Goal: Task Accomplishment & Management: Manage account settings

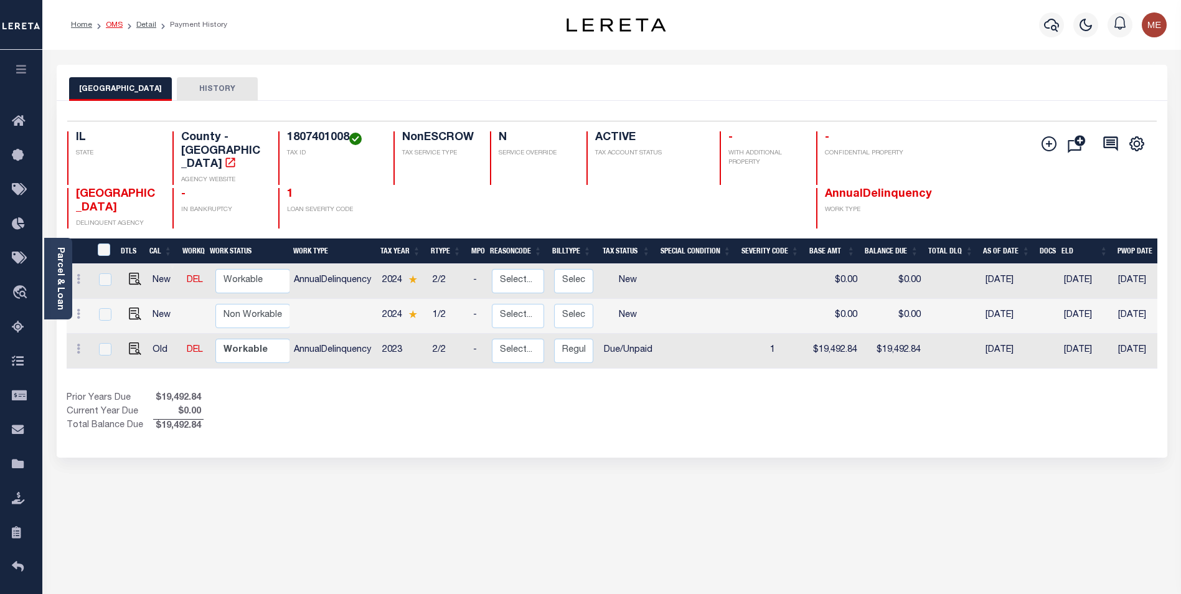
click at [110, 27] on link "OMS" at bounding box center [114, 24] width 17 height 7
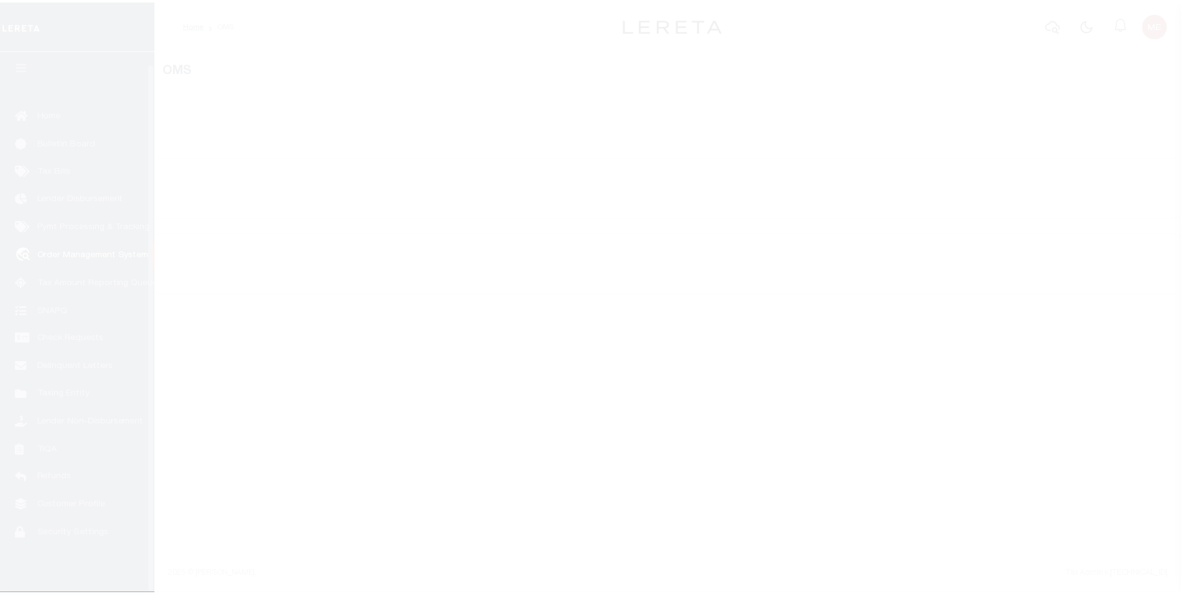
scroll to position [12, 0]
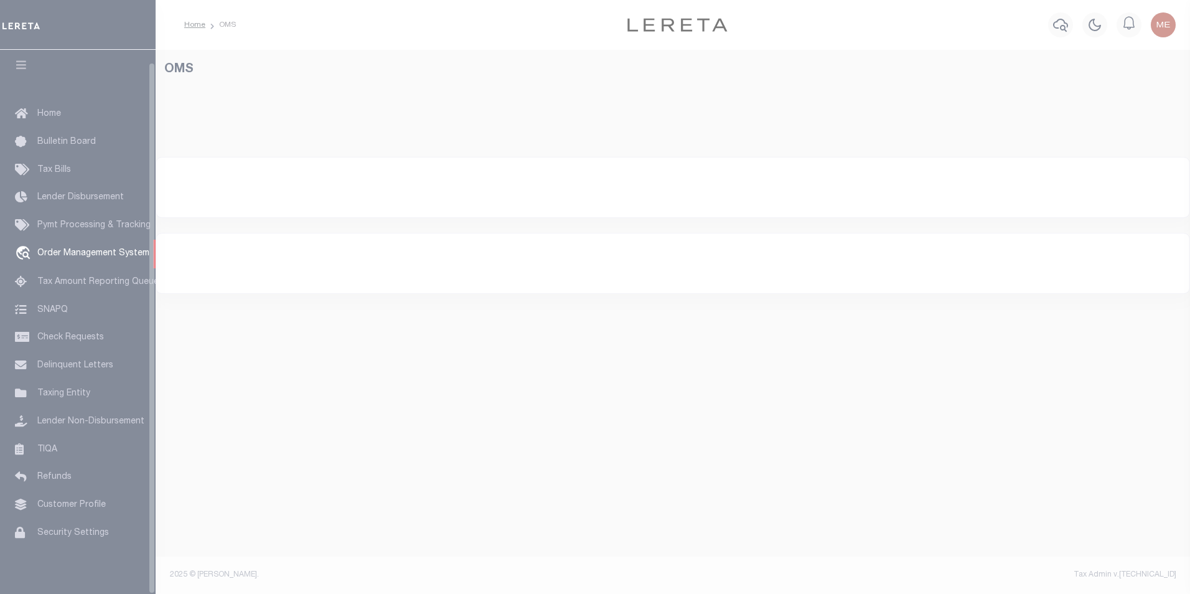
select select "200"
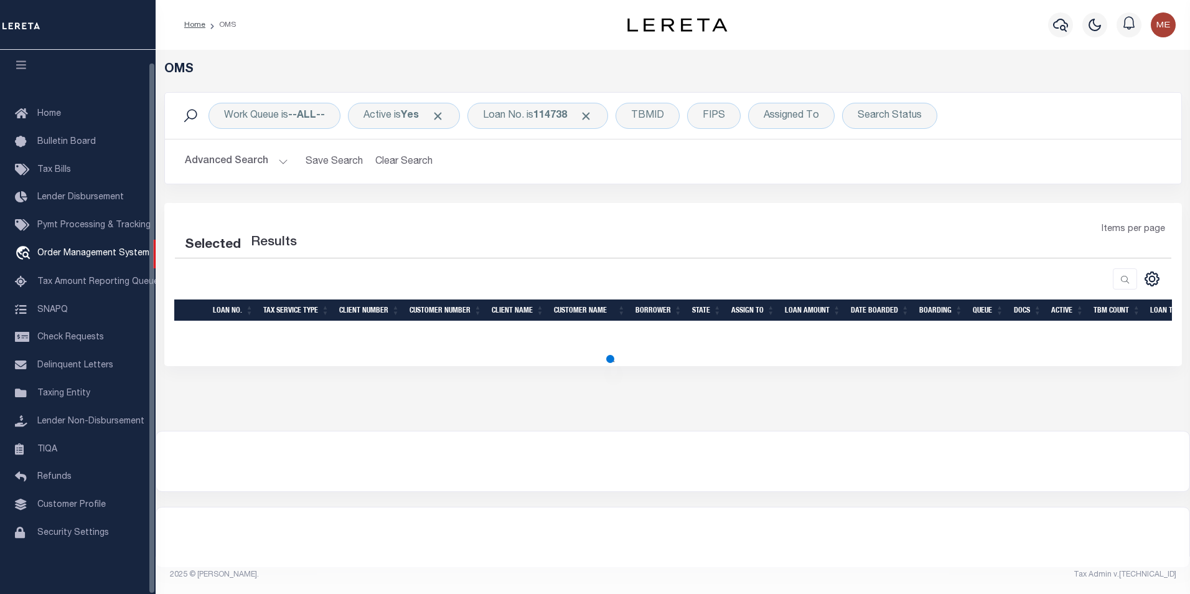
select select "200"
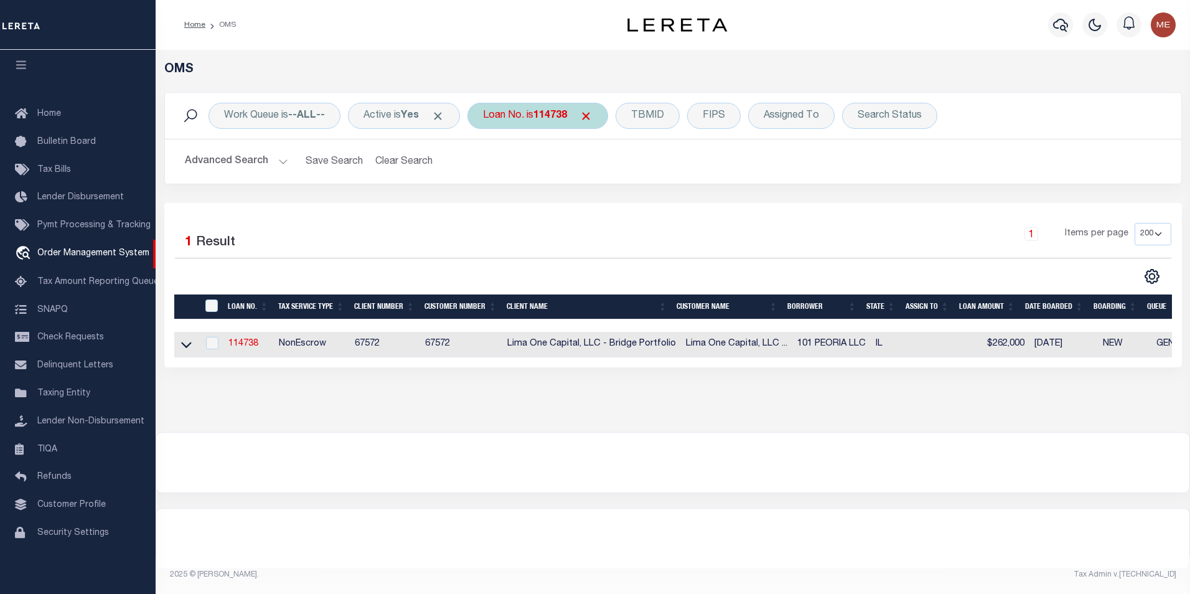
click at [561, 126] on div "Loan No. is 114738" at bounding box center [537, 116] width 141 height 26
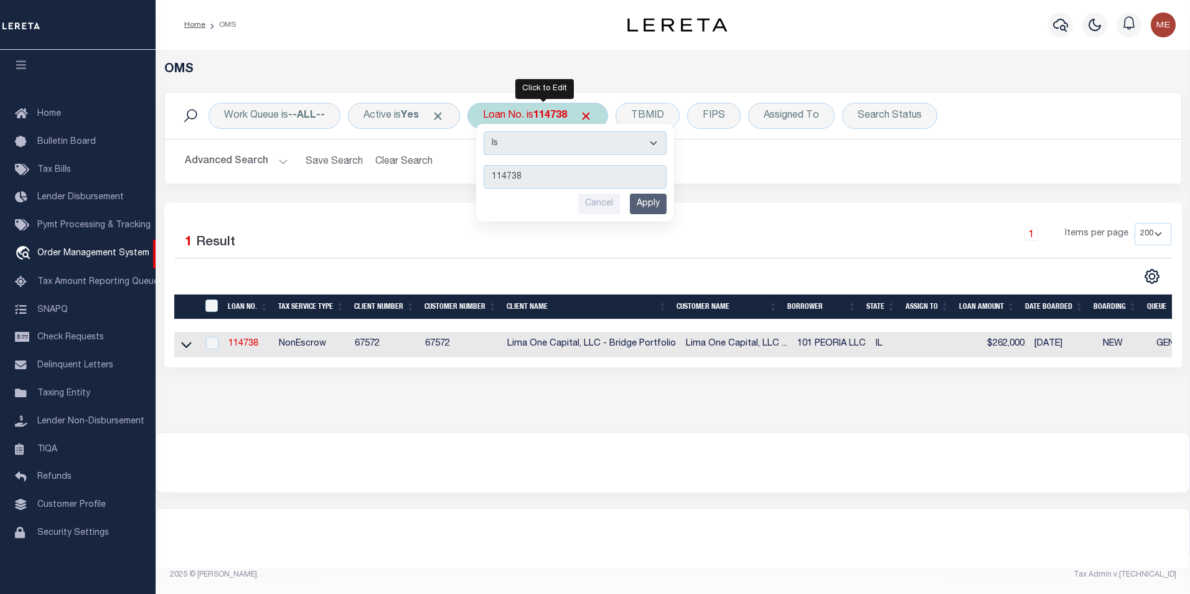
click at [652, 208] on input "Apply" at bounding box center [648, 204] width 37 height 21
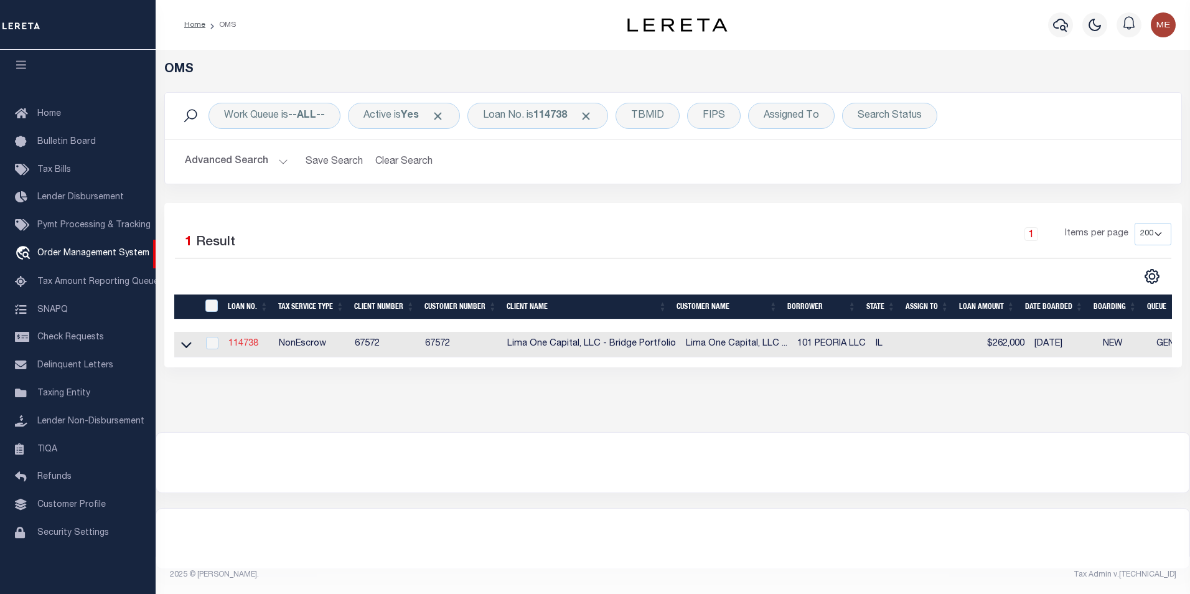
click at [249, 344] on link "114738" at bounding box center [243, 343] width 30 height 9
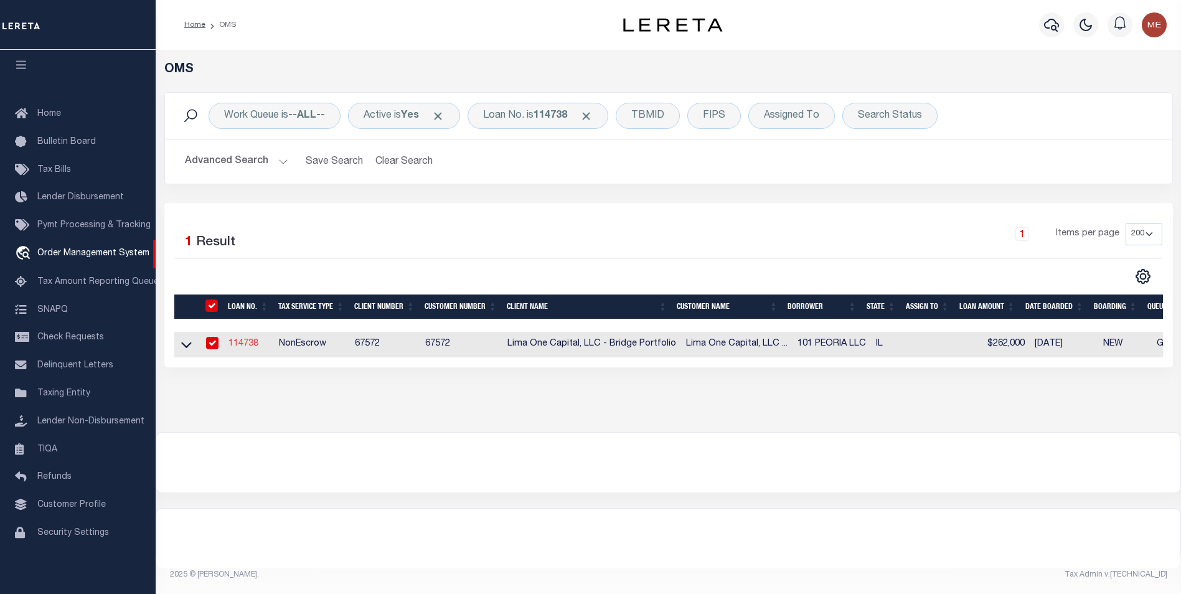
type input "114738"
type input "101 PEORIA LLC"
select select
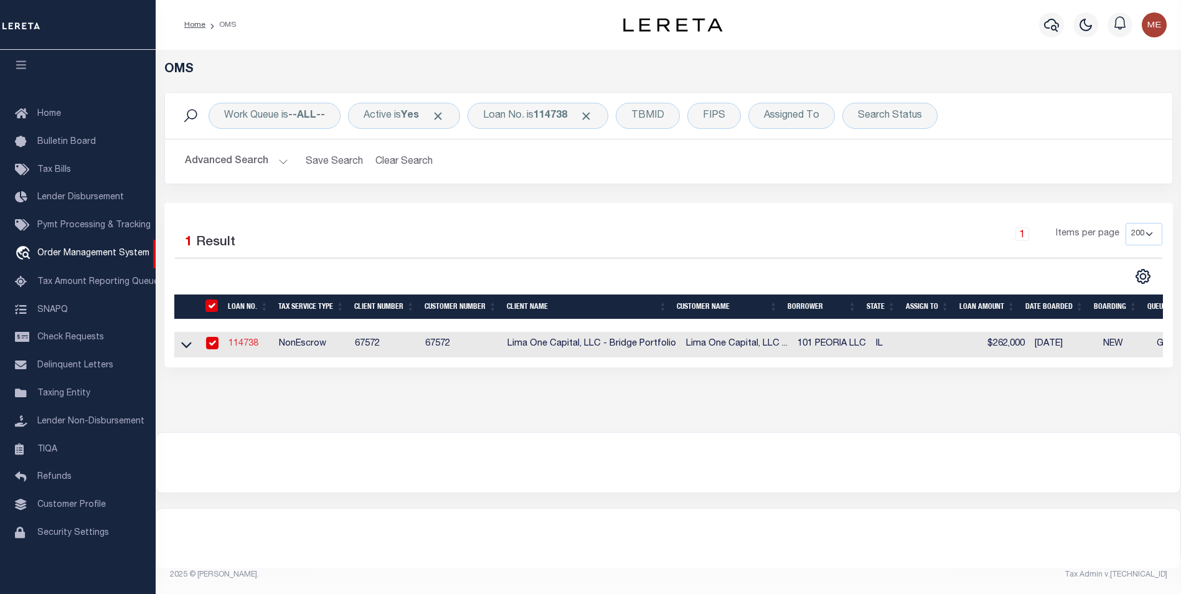
select select
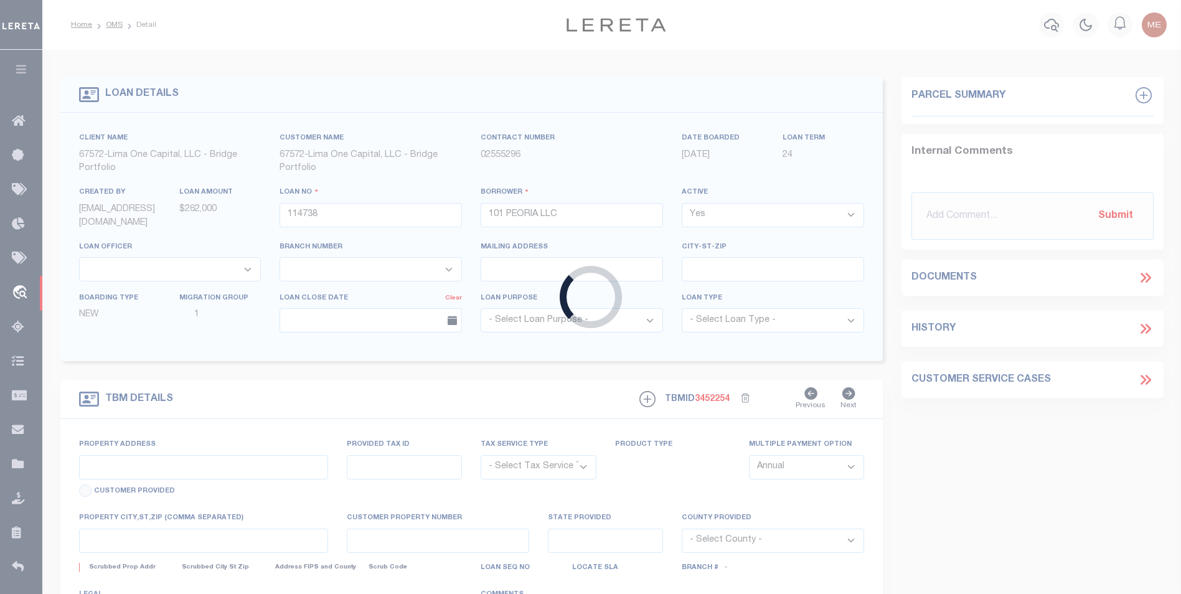
type input "2317-2331 W [PERSON_NAME]"
radio input "true"
select select "NonEscrow"
select select
type input "[GEOGRAPHIC_DATA] IL 61604"
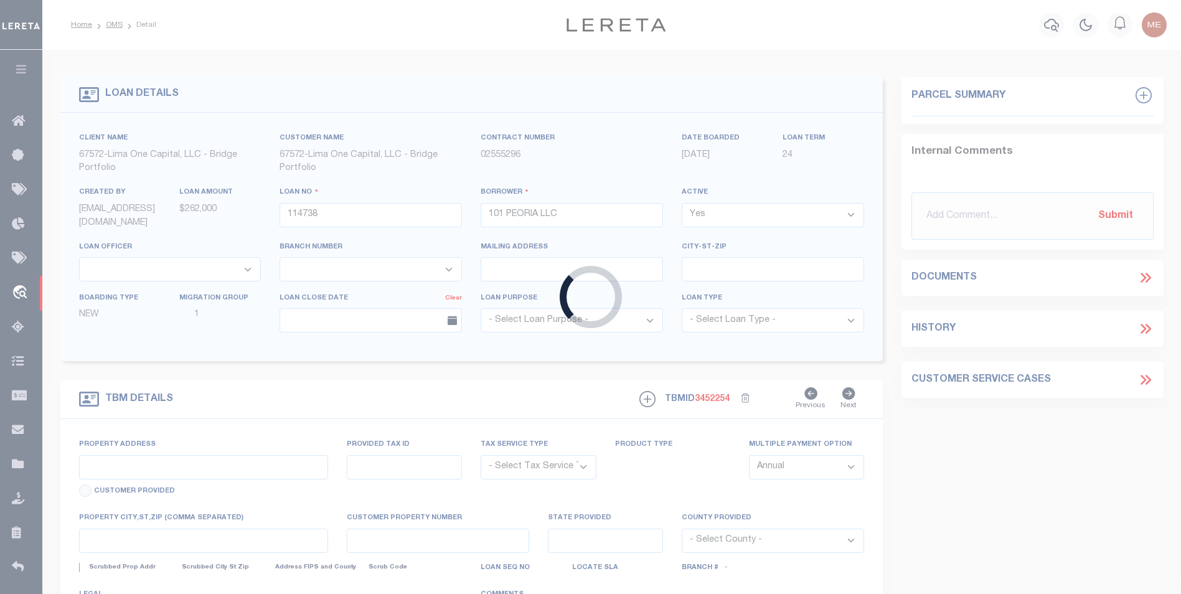
type input "114738-1-B"
type input "IL"
type textarea "COLLECTOR: ENTITY: PARCEL: 18"
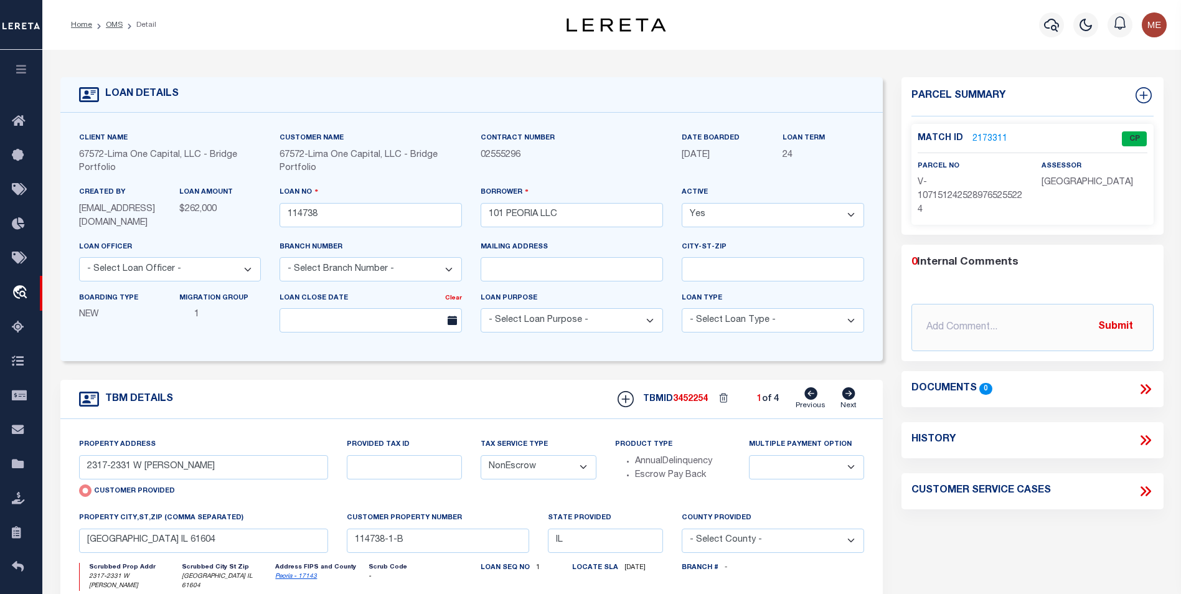
click at [979, 134] on link "2173311" at bounding box center [989, 139] width 35 height 13
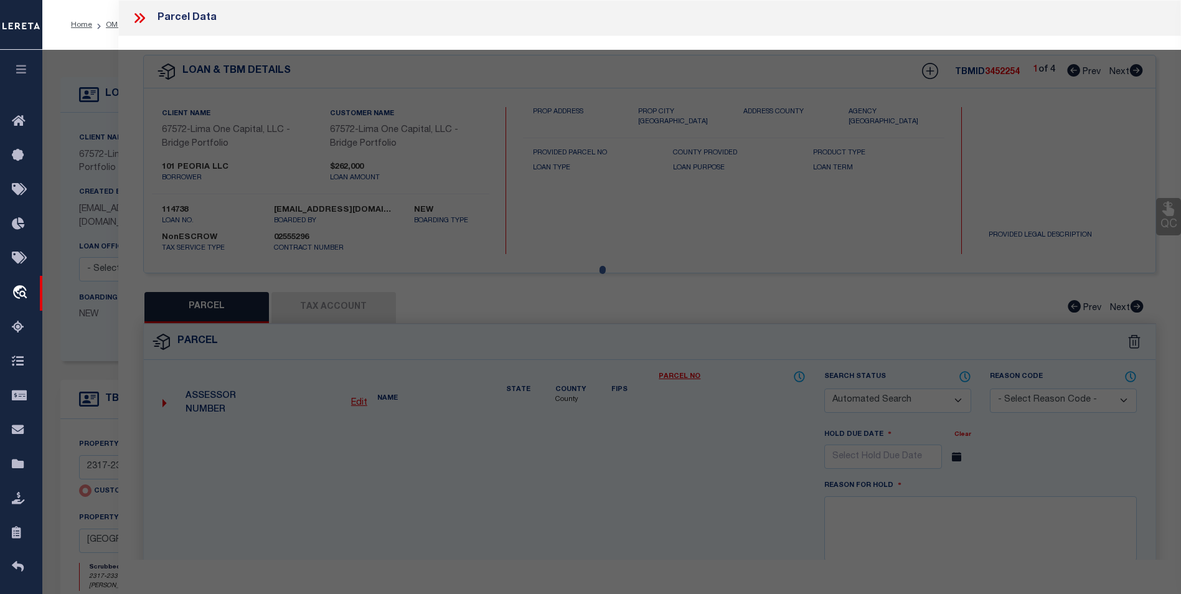
checkbox input "false"
select select "CP"
select select "AGW"
select select
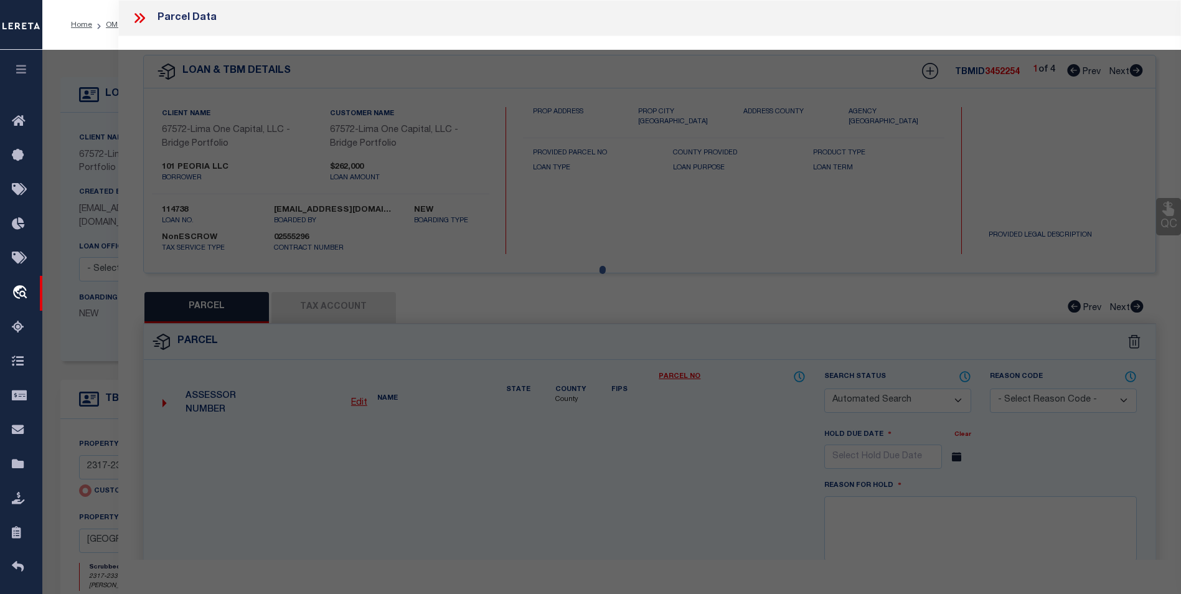
type input "2317-2331 W [PERSON_NAME]"
type input "[GEOGRAPHIC_DATA] IL 61604"
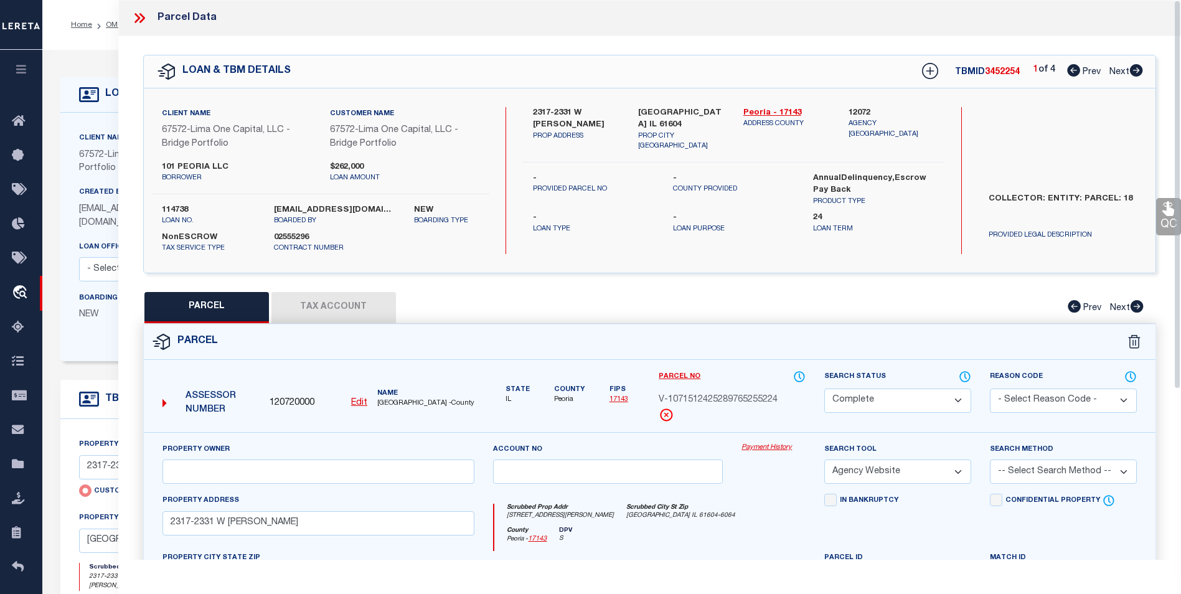
click at [778, 448] on link "Payment History" at bounding box center [773, 448] width 64 height 11
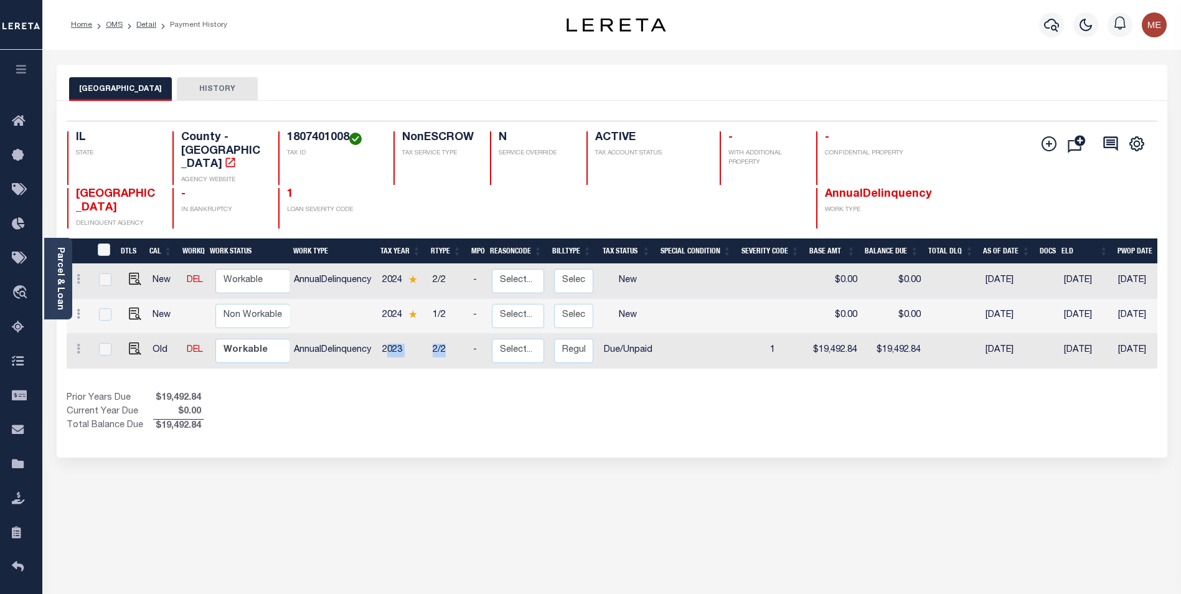
drag, startPoint x: 398, startPoint y: 329, endPoint x: 479, endPoint y: 325, distance: 81.0
click at [479, 334] on tr "Old DEL Non Workable Workable AnnualDelinquency 2023 2/2 - Select... Payment Re…" at bounding box center [700, 351] width 1266 height 35
click at [761, 334] on td "1" at bounding box center [772, 351] width 68 height 35
checkbox input "true"
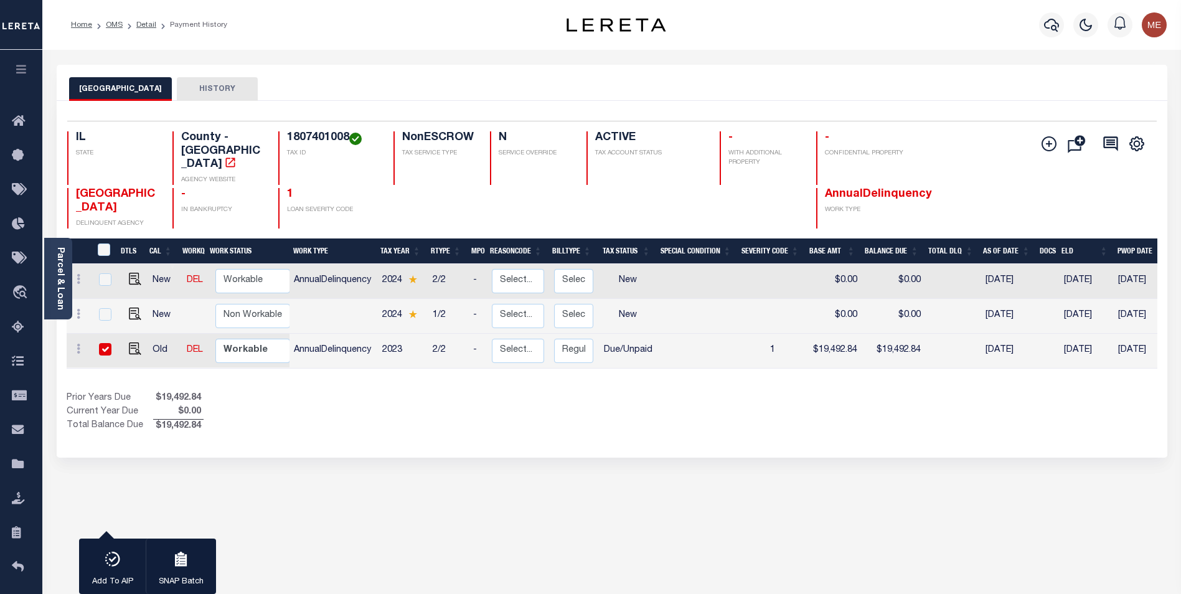
click at [426, 392] on div "Prior Years Due $19,492.84 Current Year Due $0.00 Total Balance Due $19,492.84" at bounding box center [339, 413] width 545 height 42
click at [111, 334] on td at bounding box center [104, 351] width 27 height 35
checkbox input "false"
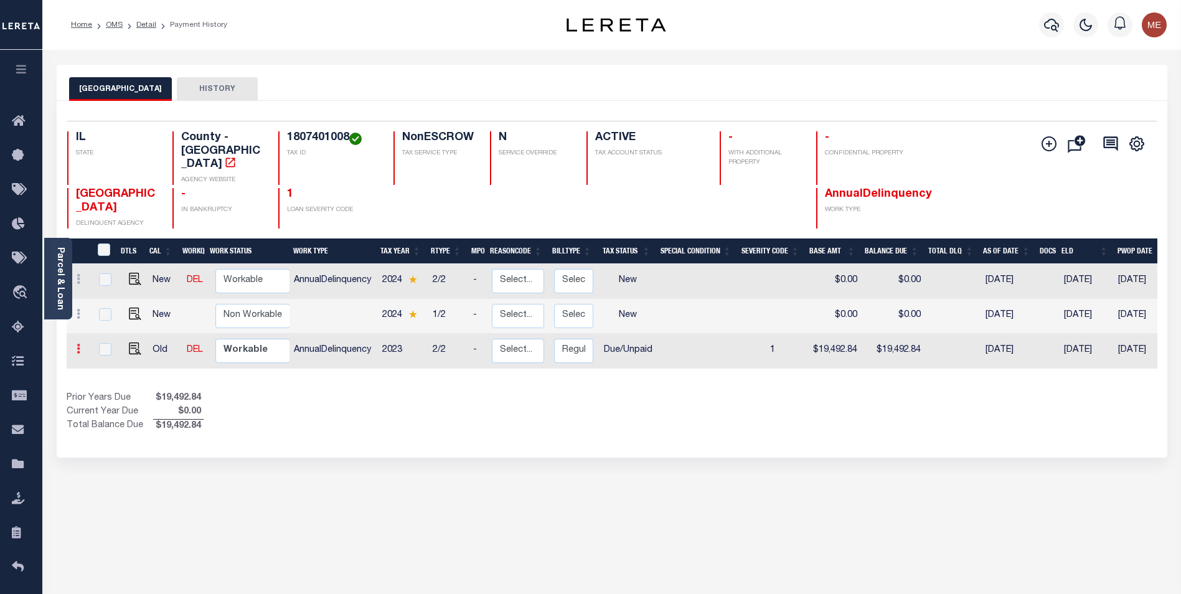
click at [80, 344] on icon at bounding box center [79, 349] width 4 height 10
click at [111, 339] on img at bounding box center [108, 345] width 12 height 12
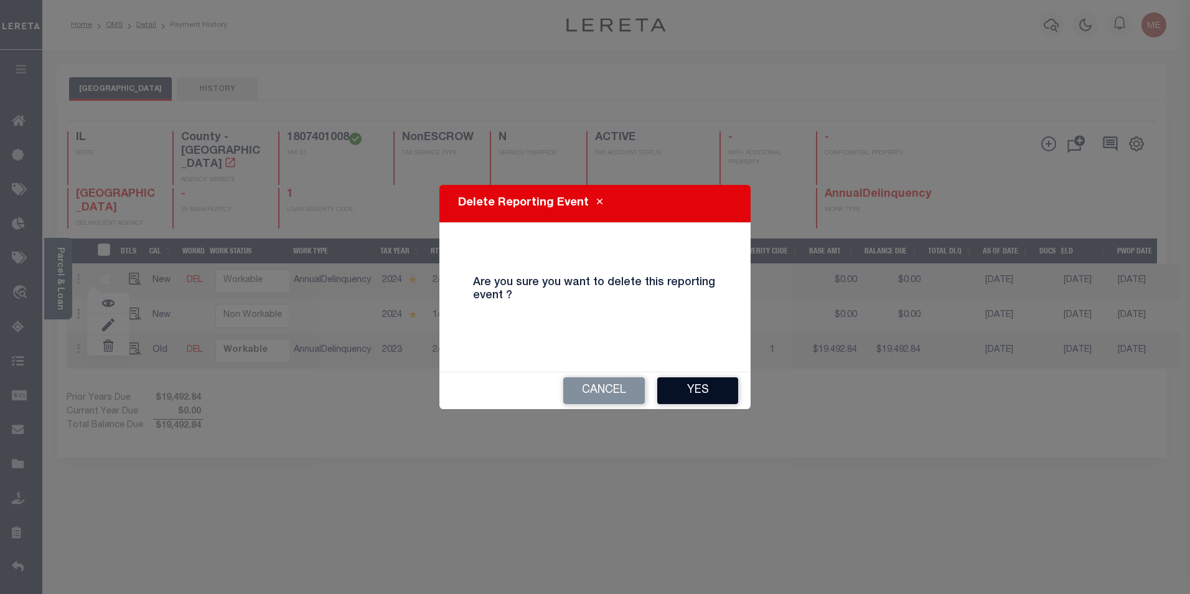
click at [683, 396] on button "Yes" at bounding box center [697, 390] width 81 height 27
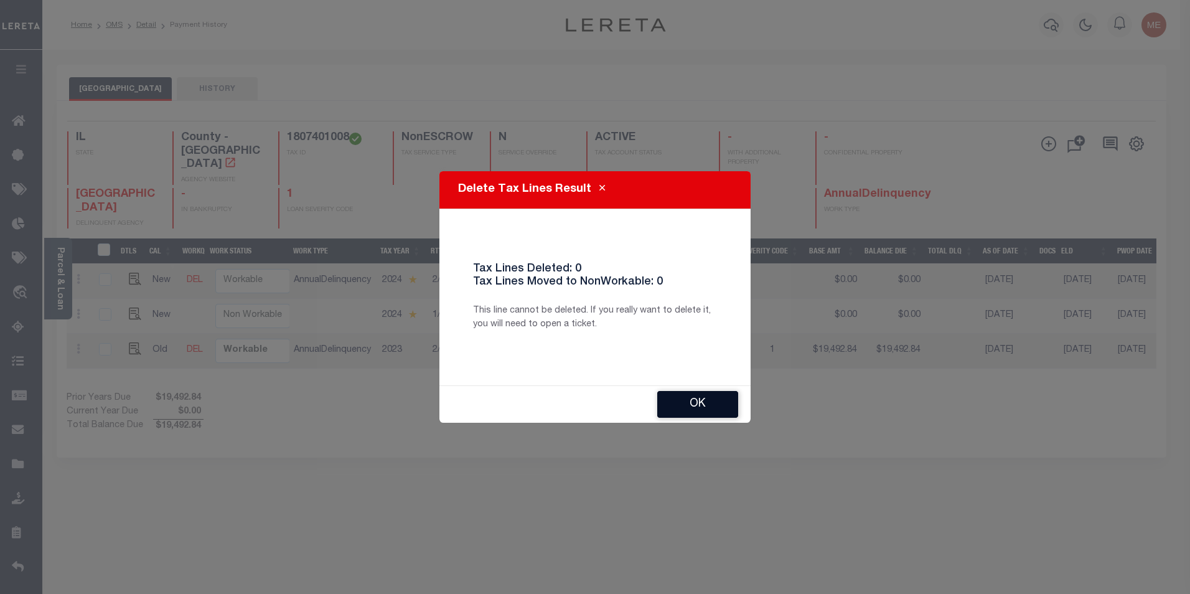
click at [684, 397] on button "Ok" at bounding box center [697, 404] width 81 height 27
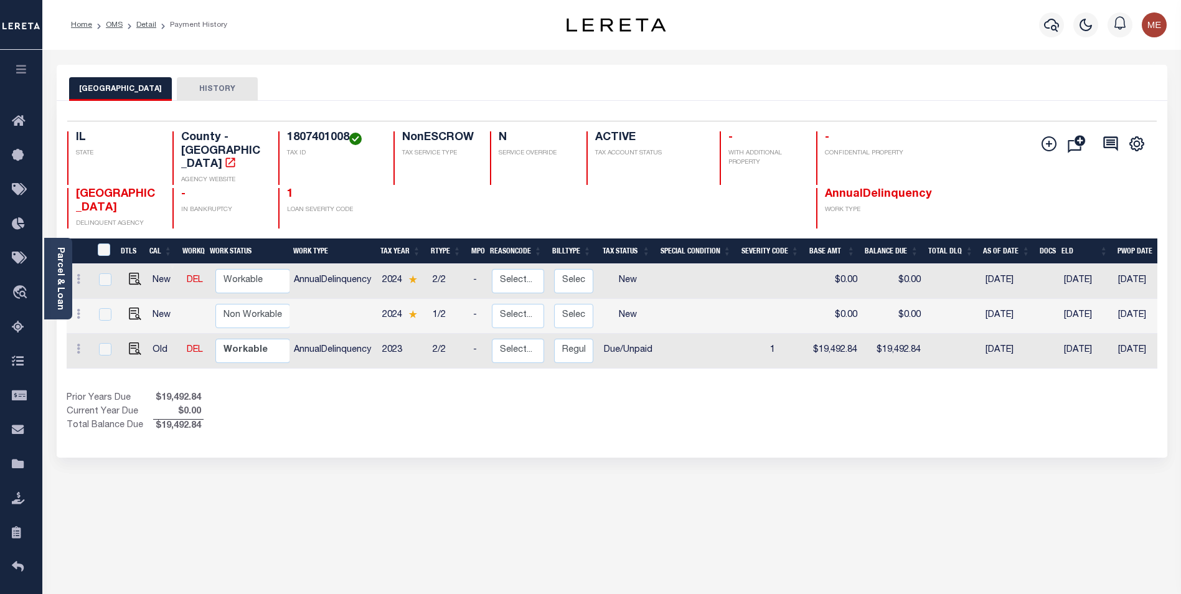
click at [288, 189] on span "1" at bounding box center [290, 194] width 6 height 11
drag, startPoint x: 176, startPoint y: 171, endPoint x: 260, endPoint y: 149, distance: 86.8
click at [180, 169] on div "IL STATE County - IL AGENCY WEBSITE 1807401008 TAX ID NonESCROW TAX SERVICE TYP…" at bounding box center [521, 179] width 908 height 97
click at [321, 137] on h4 "1807401008" at bounding box center [332, 138] width 91 height 14
click at [192, 90] on button "HISTORY" at bounding box center [217, 89] width 81 height 24
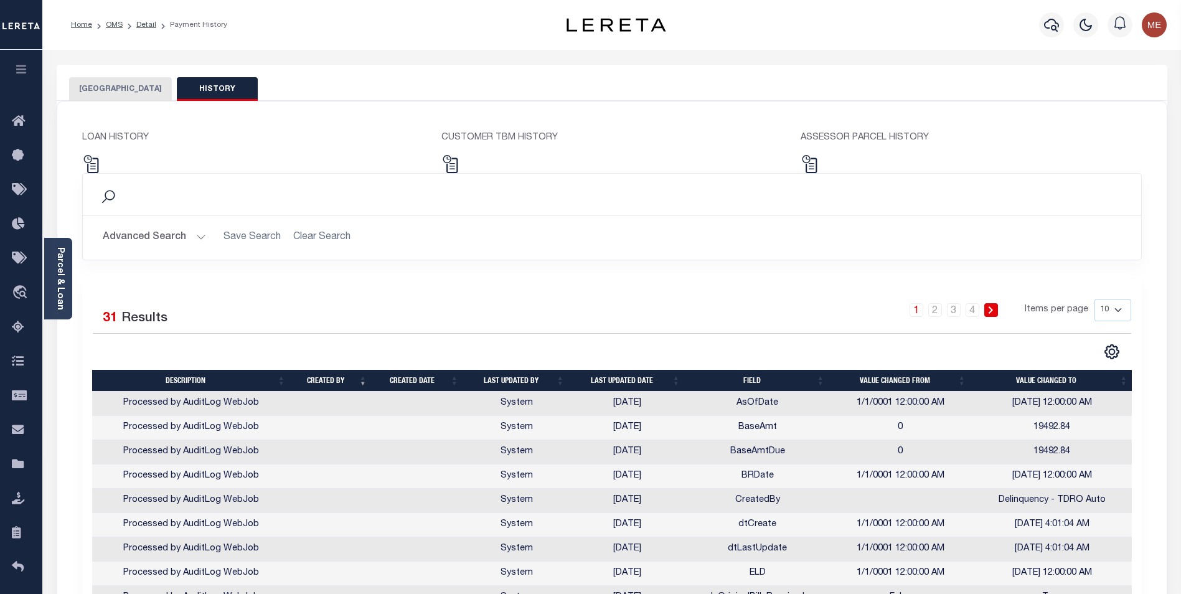
click at [113, 95] on button "[GEOGRAPHIC_DATA]" at bounding box center [120, 89] width 103 height 24
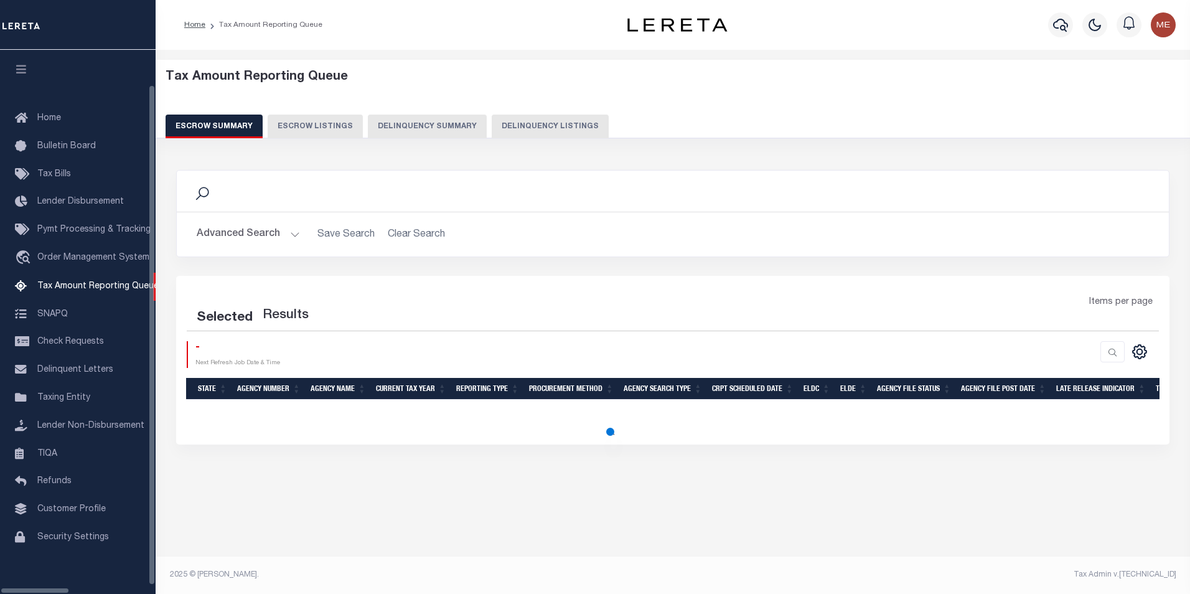
scroll to position [12, 0]
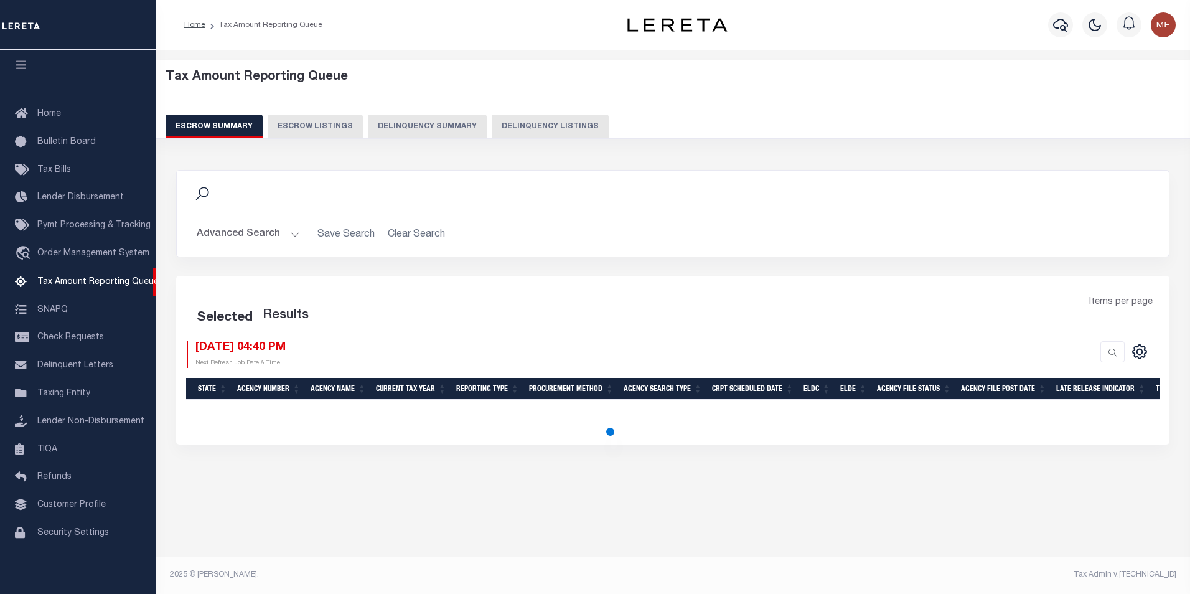
select select "100"
